Goal: Find specific page/section: Find specific page/section

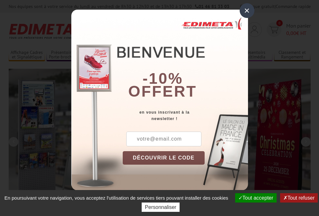
click at [255, 198] on button "Tout accepter" at bounding box center [255, 197] width 41 height 9
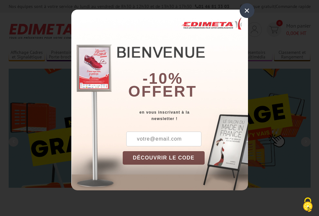
click at [247, 10] on div "×" at bounding box center [247, 10] width 15 height 15
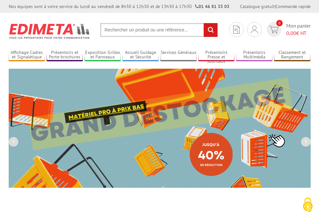
click at [0, 0] on div "Nos équipes sont à votre service du [DATE] au [DATE] de 8h30 à 12h30 et de 13h3…" at bounding box center [159, 6] width 319 height 13
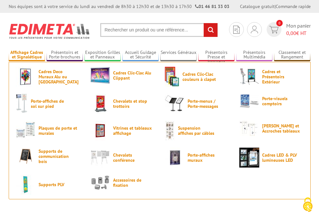
click at [27, 55] on link "Affichage Cadres et Signalétique" at bounding box center [27, 55] width 36 height 11
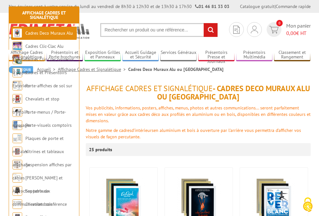
scroll to position [131, 0]
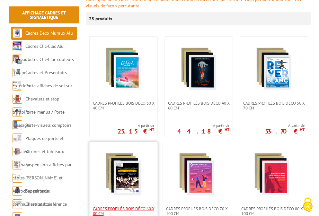
click at [123, 211] on span "Cadres Profilés Bois Déco 60 x 80 cm" at bounding box center [123, 211] width 61 height 10
